Goal: Information Seeking & Learning: Learn about a topic

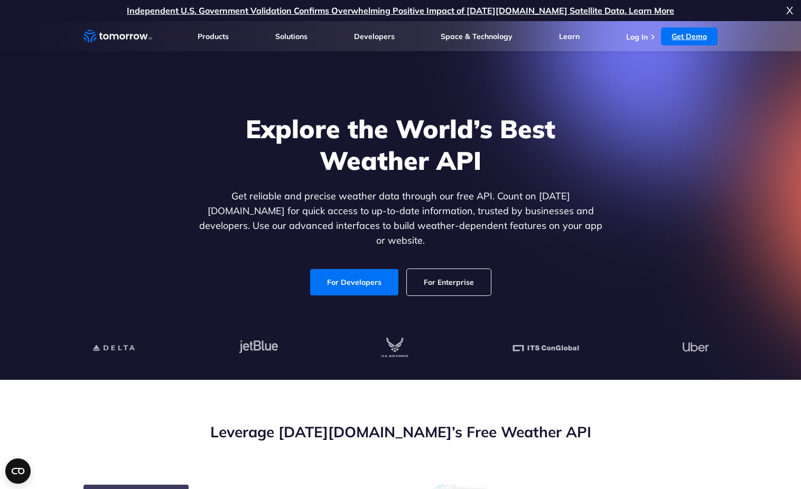
click at [699, 41] on link "Get Demo" at bounding box center [689, 36] width 56 height 18
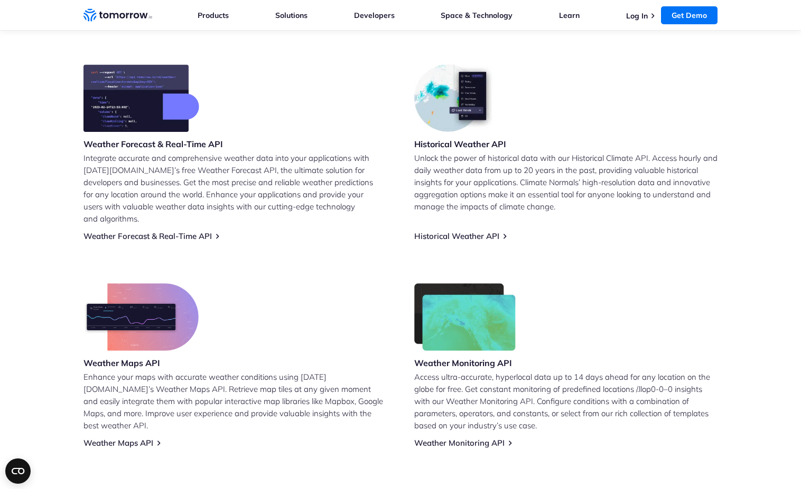
scroll to position [423, 0]
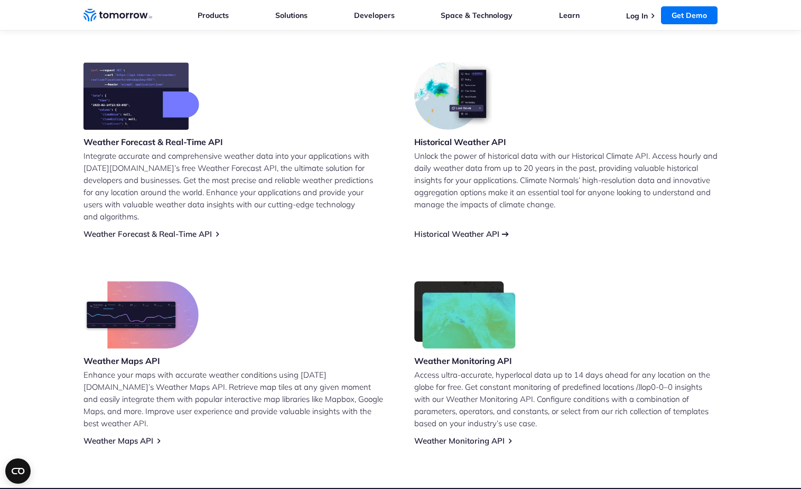
click at [466, 229] on link "Historical Weather API" at bounding box center [456, 234] width 85 height 10
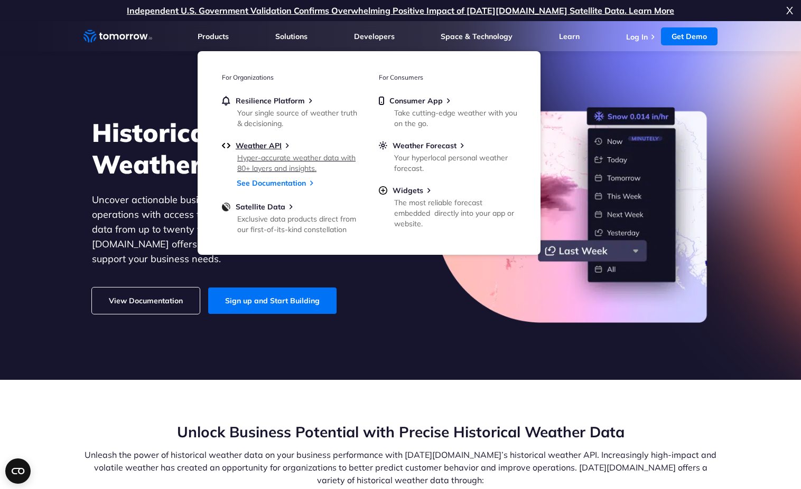
click at [263, 168] on div "Hyper-accurate weather data with 80+ layers and insights." at bounding box center [298, 163] width 123 height 21
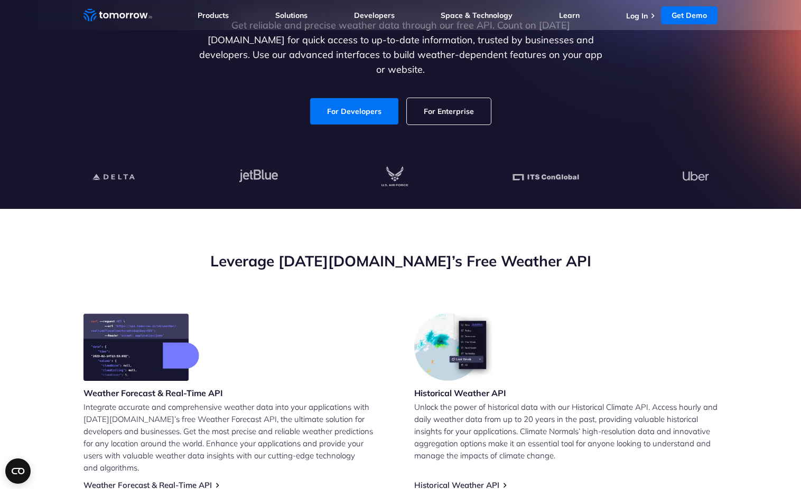
scroll to position [161, 0]
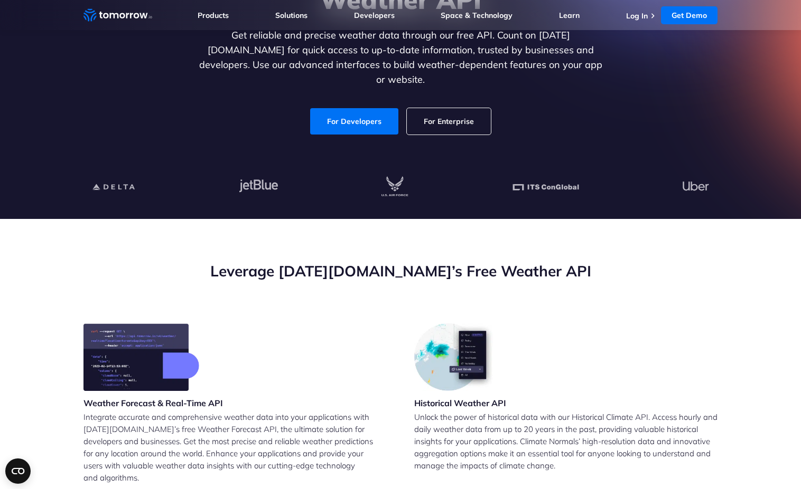
click at [430, 115] on link "For Enterprise" at bounding box center [449, 121] width 84 height 26
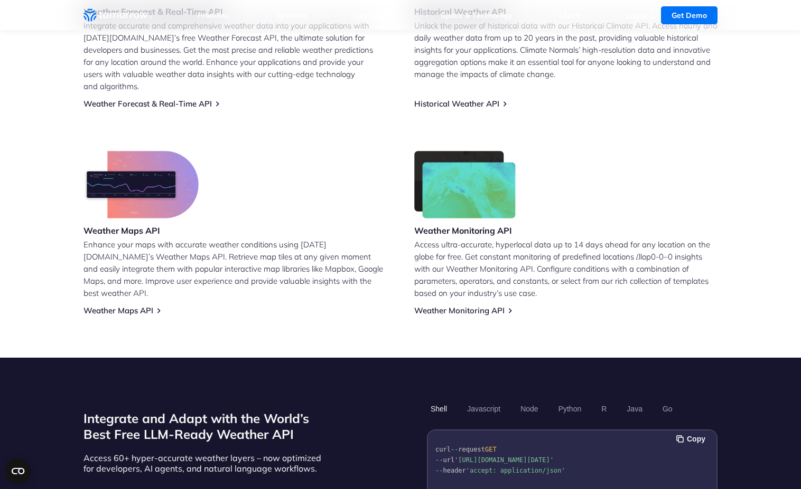
scroll to position [0, 0]
